Goal: Find specific page/section: Find specific page/section

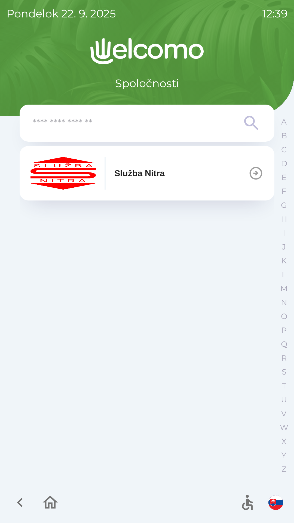
click at [142, 176] on p "Služba Nitra" at bounding box center [139, 173] width 50 height 13
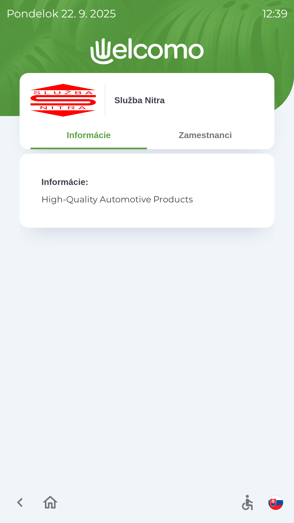
click at [209, 139] on button "Zamestnanci" at bounding box center [205, 135] width 117 height 20
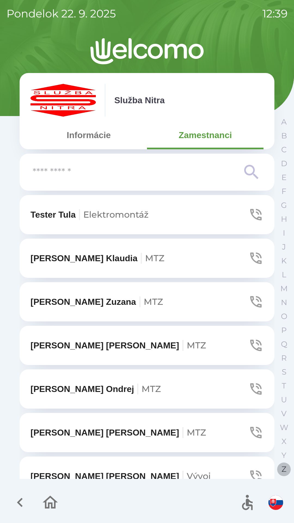
click at [283, 469] on p "Z" at bounding box center [284, 469] width 5 height 10
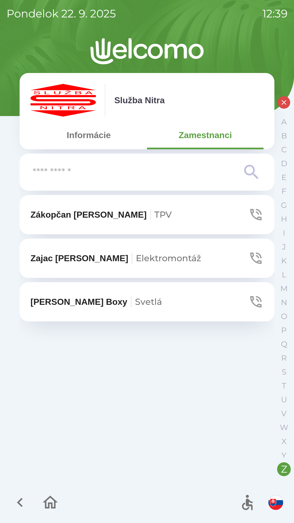
click at [77, 217] on p "[PERSON_NAME] TPV" at bounding box center [100, 214] width 141 height 13
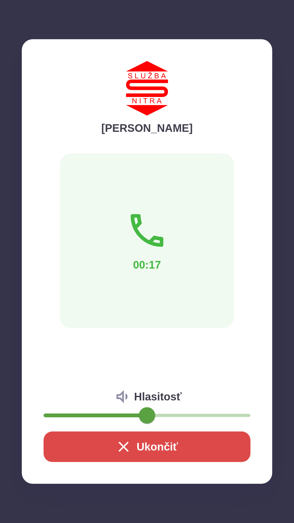
click at [145, 445] on button "Ukončiť" at bounding box center [147, 446] width 207 height 30
